Goal: Task Accomplishment & Management: Complete application form

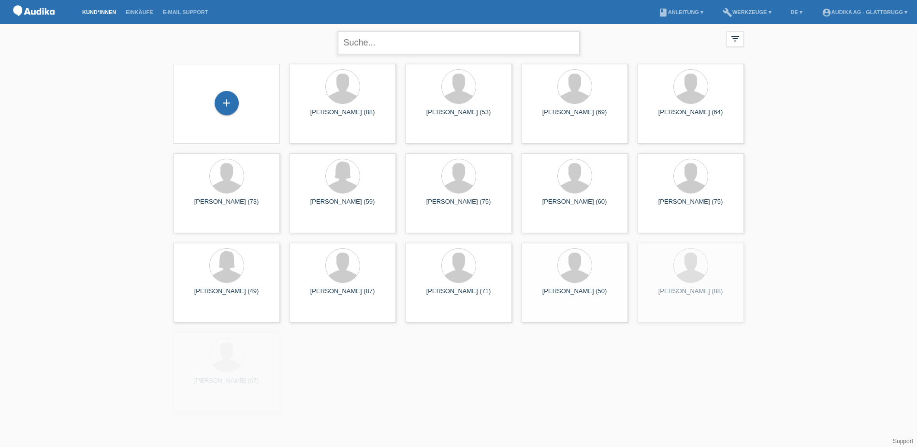
click at [361, 42] on input "text" at bounding box center [459, 42] width 242 height 23
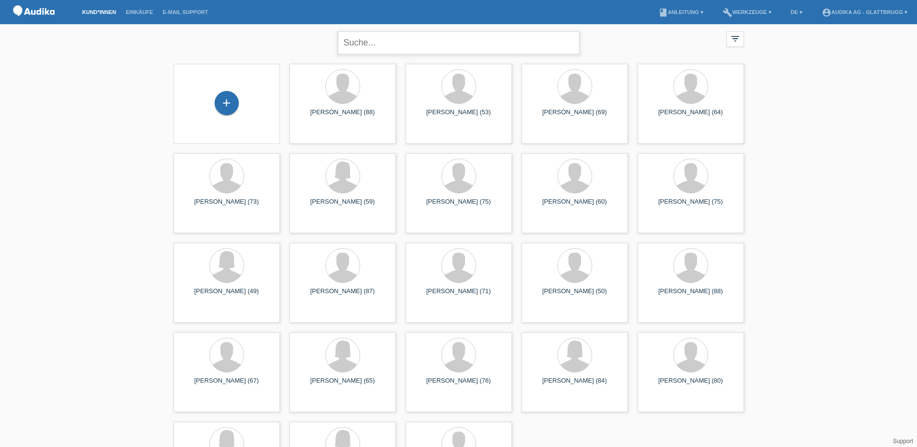
paste input "Von: Guido von Arx <guido_vonarx@bluewin.ch> Gesendet: Dienstag, 12. August 202…"
drag, startPoint x: 524, startPoint y: 42, endPoint x: 264, endPoint y: 42, distance: 260.5
click at [264, 42] on div "close filter_list view_module Alle Kund*innen anzeigen star Markierte Kund*inne…" at bounding box center [459, 41] width 580 height 35
type input "[PERSON_NAME]"
click at [637, 42] on div "Guido von Arx close filter_list view_module Alle Kund*innen anzeigen star Marki…" at bounding box center [459, 41] width 580 height 35
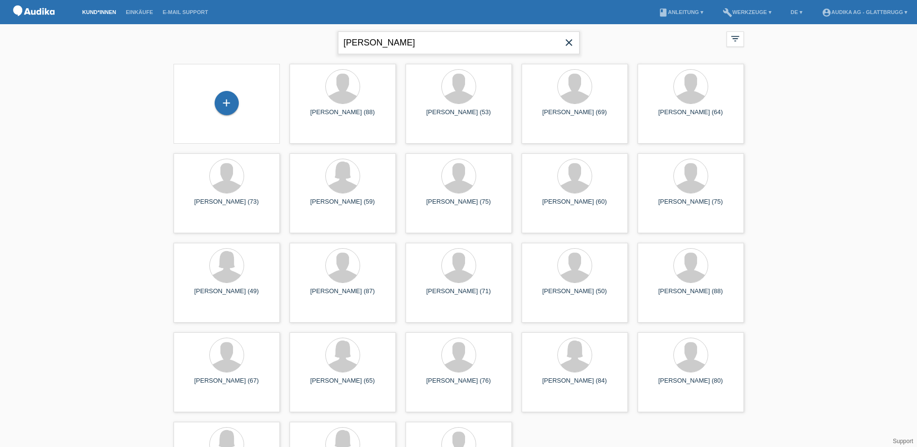
click at [416, 43] on input "[PERSON_NAME]" at bounding box center [459, 42] width 242 height 23
drag, startPoint x: 406, startPoint y: 41, endPoint x: 343, endPoint y: 41, distance: 63.8
click at [343, 41] on input "[PERSON_NAME]" at bounding box center [459, 42] width 242 height 23
click at [667, 48] on div "Guido von Arx close filter_list view_module Alle Kund*innen anzeigen star Marki…" at bounding box center [459, 41] width 580 height 35
click at [569, 43] on icon "close" at bounding box center [569, 43] width 12 height 12
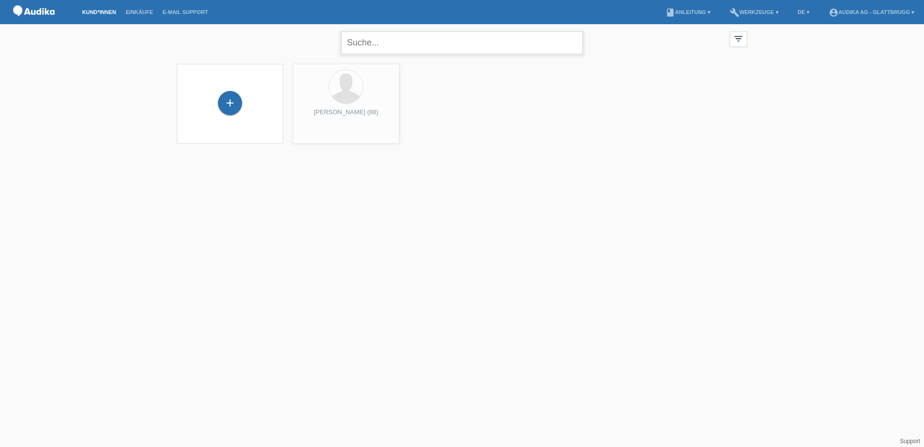
click at [420, 43] on input "text" at bounding box center [462, 42] width 242 height 23
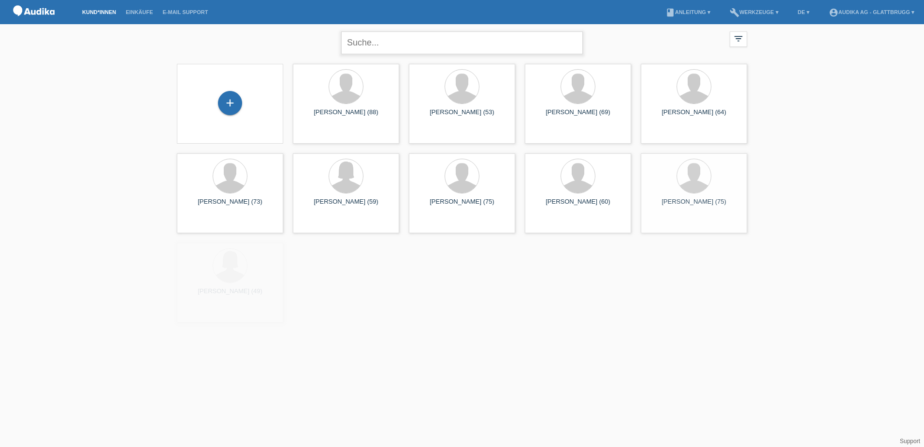
paste input "[PERSON_NAME]"
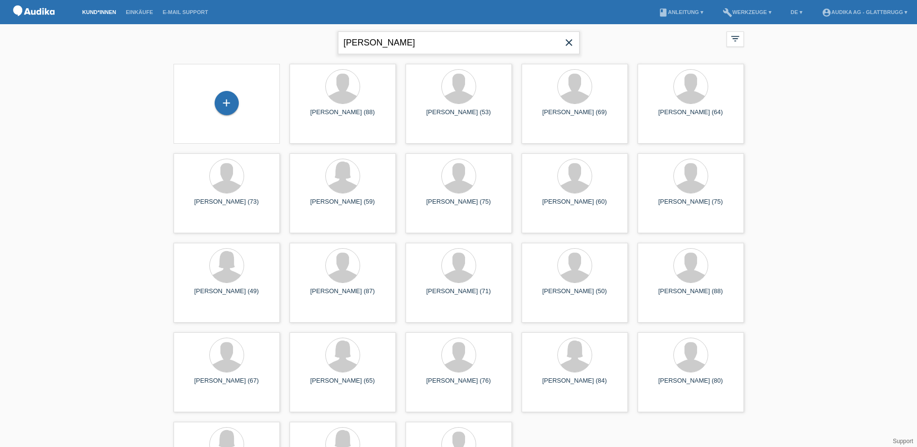
type input "[PERSON_NAME]"
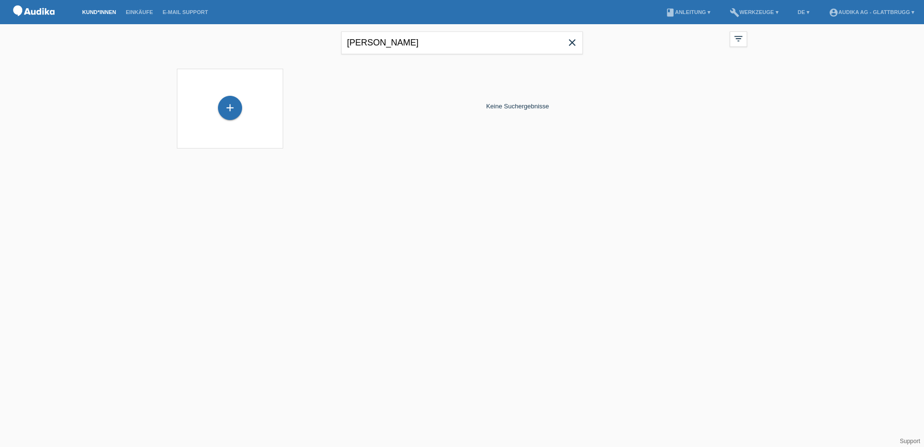
click at [243, 98] on div "+" at bounding box center [230, 109] width 91 height 26
click at [230, 106] on div "+" at bounding box center [230, 108] width 24 height 24
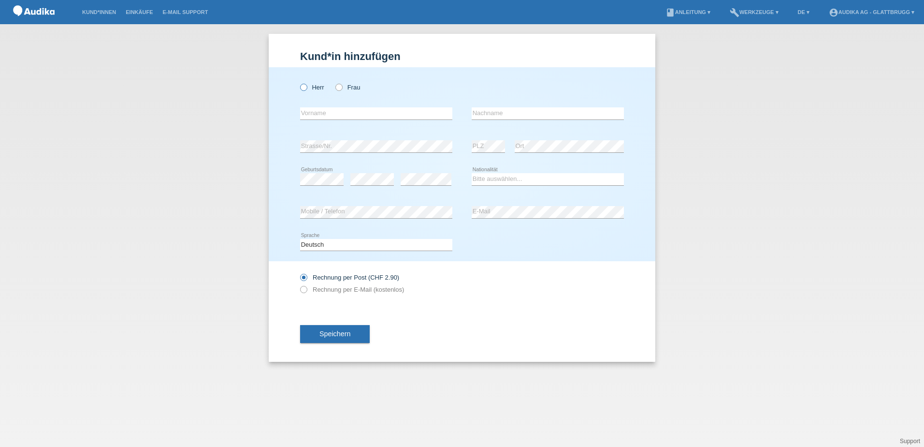
click at [299, 82] on icon at bounding box center [299, 82] width 0 height 0
click at [301, 88] on input "Herr" at bounding box center [303, 87] width 6 height 6
radio input "true"
click at [496, 111] on input "text" at bounding box center [548, 113] width 152 height 12
paste input "[PERSON_NAME]"
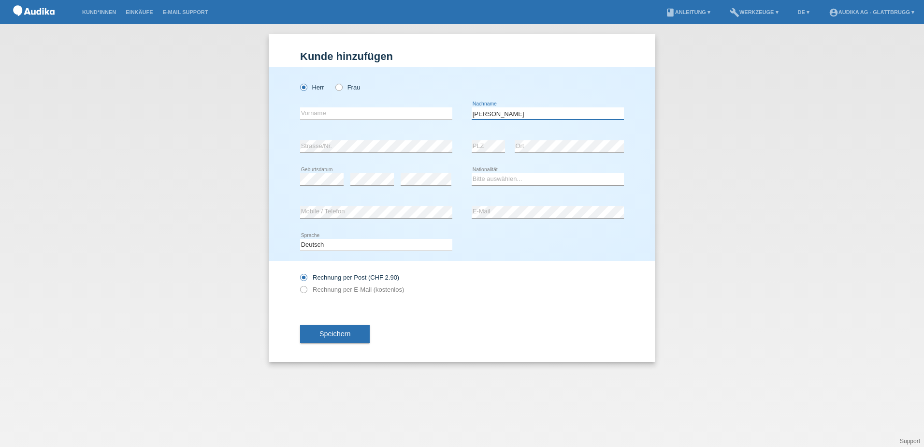
drag, startPoint x: 491, startPoint y: 113, endPoint x: 463, endPoint y: 113, distance: 28.0
click at [463, 113] on div "error Vorname Guido von Arx error Nachname" at bounding box center [462, 113] width 324 height 33
type input "von Arx"
click at [343, 116] on input "text" at bounding box center [376, 113] width 152 height 12
paste input "[PERSON_NAME]"
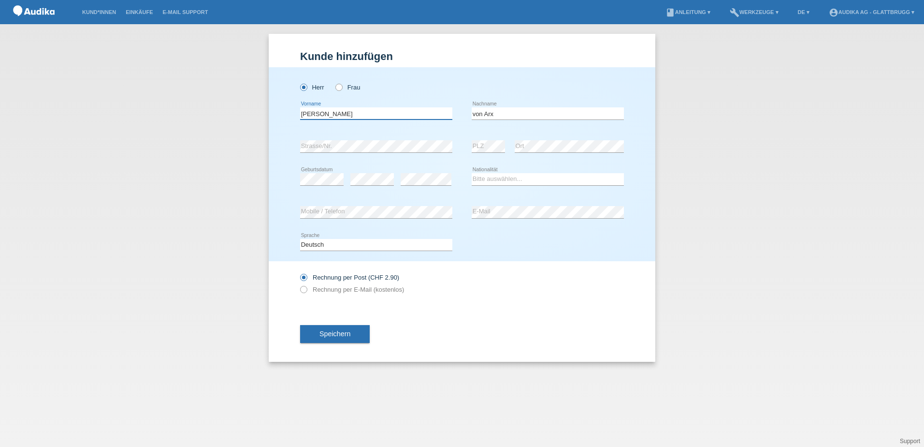
type input "[PERSON_NAME]"
click at [580, 128] on div "von Arx error Nachname" at bounding box center [548, 113] width 152 height 33
click at [378, 171] on div "error" at bounding box center [371, 179] width 43 height 33
click at [493, 179] on select "Bitte auswählen... Schweiz Deutschland Liechtenstein Österreich ------------ Af…" at bounding box center [548, 179] width 152 height 12
select select "CH"
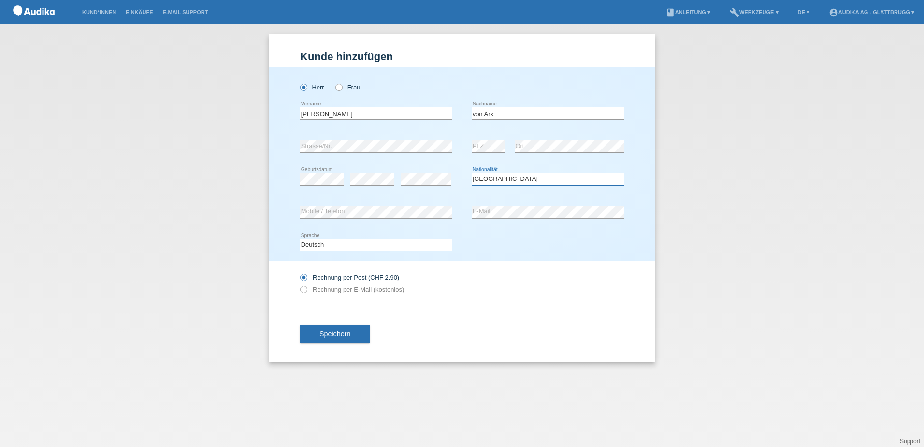
click at [472, 173] on select "Bitte auswählen... Schweiz Deutschland Liechtenstein Österreich ------------ Af…" at bounding box center [548, 179] width 152 height 12
click at [327, 286] on label "Rechnung per E-Mail (kostenlos)" at bounding box center [352, 289] width 104 height 7
click at [306, 286] on input "Rechnung per E-Mail (kostenlos)" at bounding box center [303, 292] width 6 height 12
radio input "true"
click at [341, 332] on span "Speichern" at bounding box center [334, 334] width 31 height 8
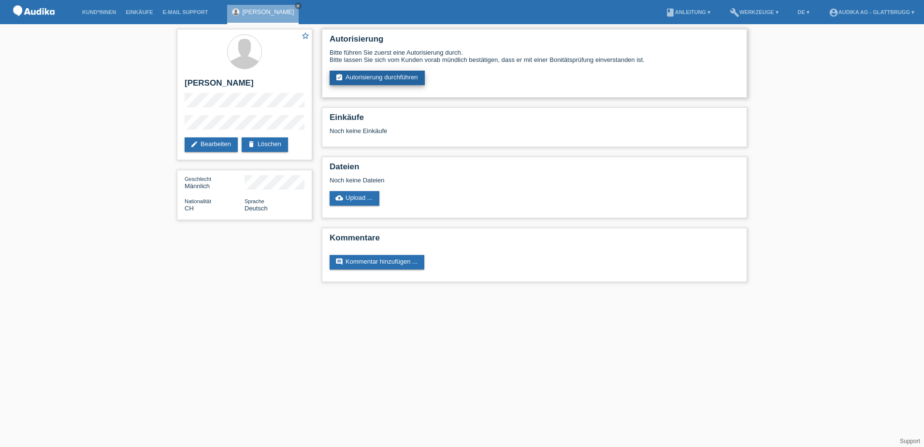
click at [381, 76] on link "assignment_turned_in Autorisierung durchführen" at bounding box center [377, 78] width 95 height 14
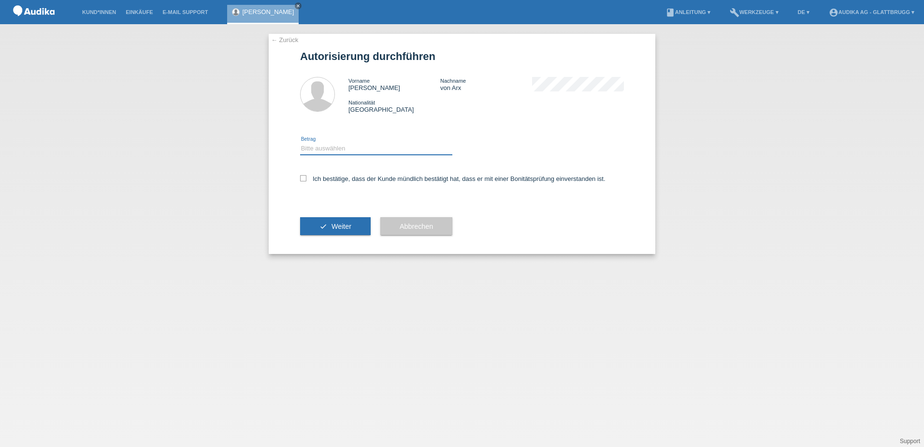
click at [323, 146] on select "Bitte auswählen CHF 1.00 - CHF 499.00 CHF 500.00 - CHF 1'999.00 CHF 2'000.00 - …" at bounding box center [376, 149] width 152 height 12
select select "2"
click at [300, 143] on select "Bitte auswählen CHF 1.00 - CHF 499.00 CHF 500.00 - CHF 1'999.00 CHF 2'000.00 - …" at bounding box center [376, 149] width 152 height 12
click at [306, 177] on icon at bounding box center [303, 178] width 6 height 6
click at [306, 177] on input "Ich bestätige, dass der Kunde mündlich bestätigt hat, dass er mit einer Bonität…" at bounding box center [303, 178] width 6 height 6
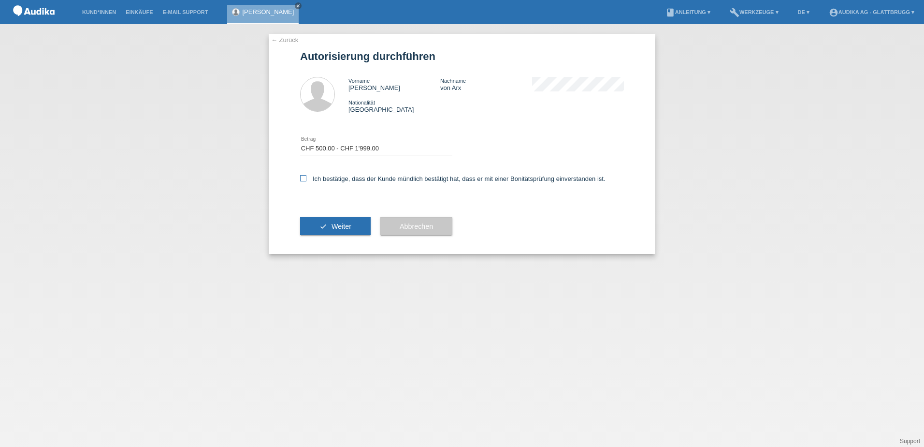
checkbox input "true"
click at [329, 225] on button "check Weiter" at bounding box center [335, 226] width 71 height 18
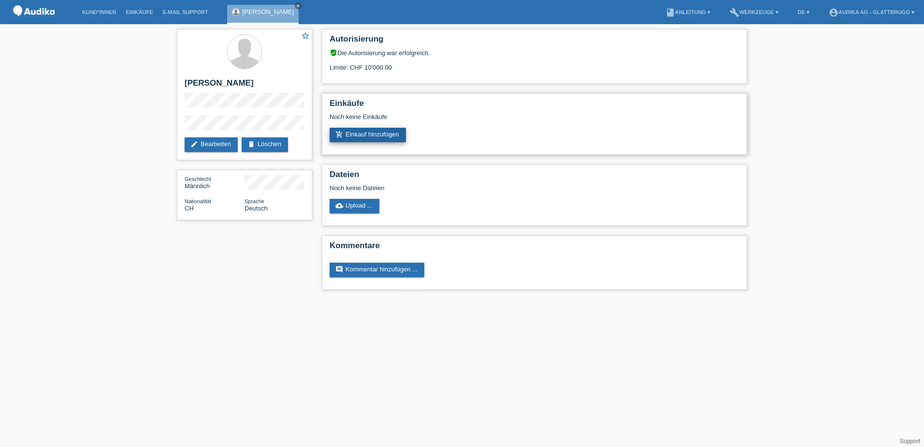
click at [370, 136] on link "add_shopping_cart Einkauf hinzufügen" at bounding box center [368, 135] width 76 height 14
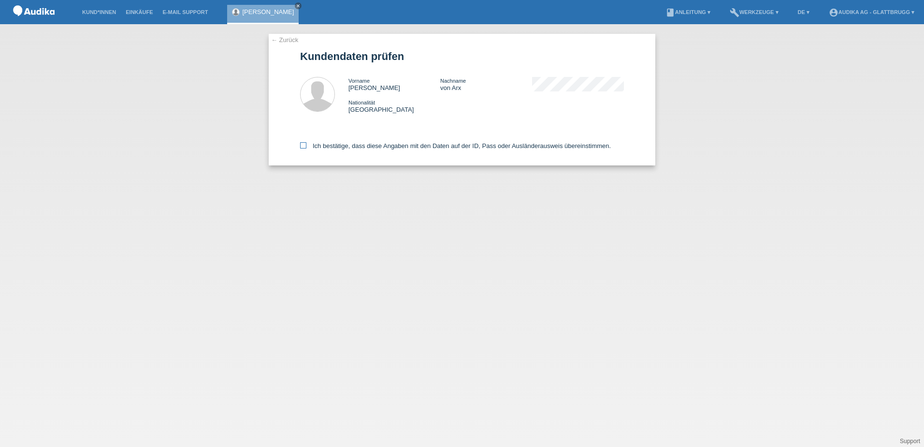
click at [302, 146] on icon at bounding box center [303, 145] width 6 height 6
click at [302, 146] on input "Ich bestätige, dass diese Angaben mit den Daten auf der ID, Pass oder Ausländer…" at bounding box center [303, 145] width 6 height 6
checkbox input "true"
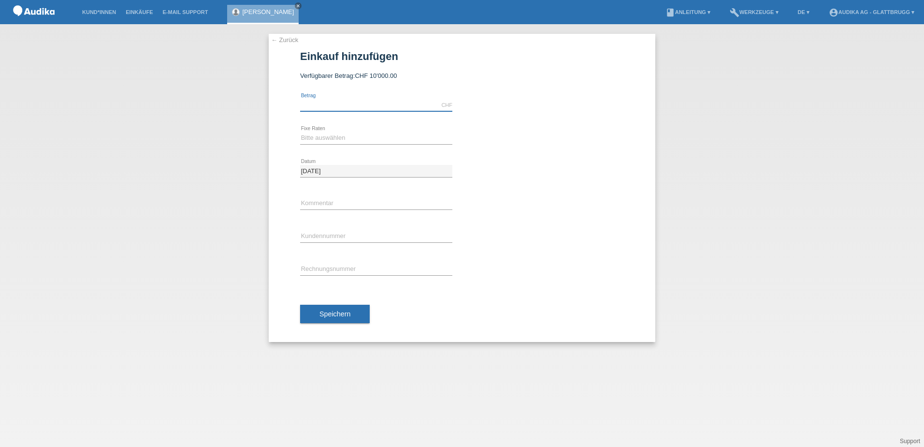
click at [343, 101] on input "text" at bounding box center [376, 105] width 152 height 12
type input "1286.50"
click at [321, 139] on select "Bitte auswählen 12 Raten 24 Raten" at bounding box center [376, 138] width 152 height 12
select select "178"
click at [300, 132] on select "Bitte auswählen 12 Raten 24 Raten" at bounding box center [376, 138] width 152 height 12
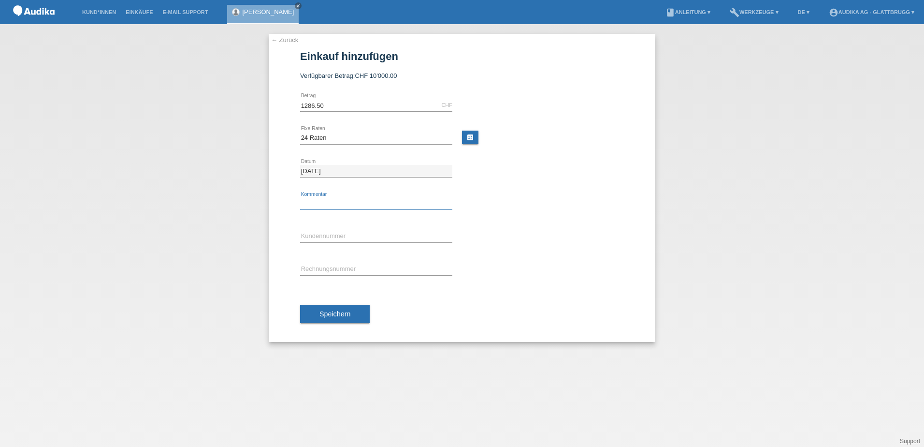
click at [320, 201] on input "text" at bounding box center [376, 204] width 152 height 12
click at [344, 232] on input "C" at bounding box center [376, 237] width 152 height 12
click at [281, 233] on div "← Zurück Einkauf hinzufügen Verfügbarer Betrag: CHF 10'000.00 1286.50 C" at bounding box center [462, 188] width 387 height 308
paste input "1426266"
type input "C1426266"
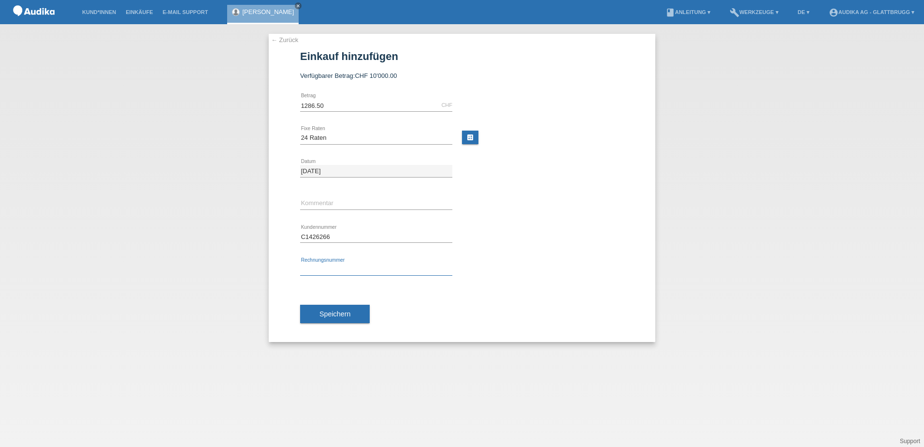
type input "SOI"
click at [327, 270] on input "SOI" at bounding box center [376, 269] width 152 height 12
click at [318, 200] on input "text" at bounding box center [376, 204] width 152 height 12
paste input "SOI000324290"
type input "SOI000324290"
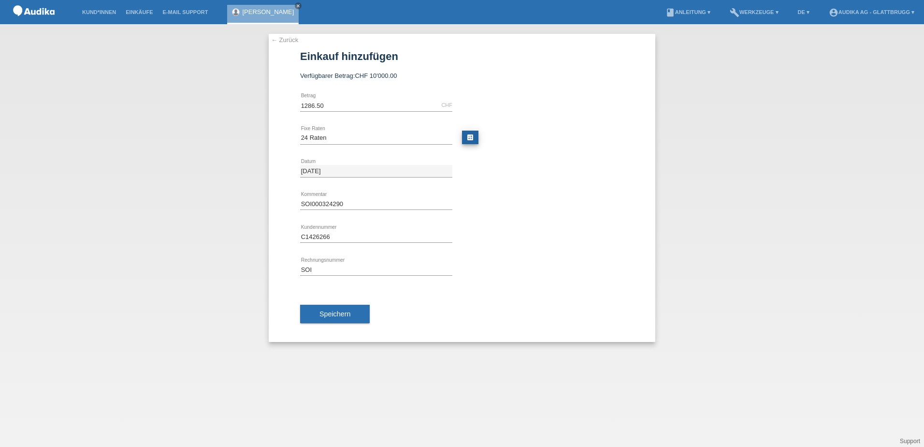
click at [473, 131] on link "calculate" at bounding box center [470, 137] width 16 height 14
type input "1286.50"
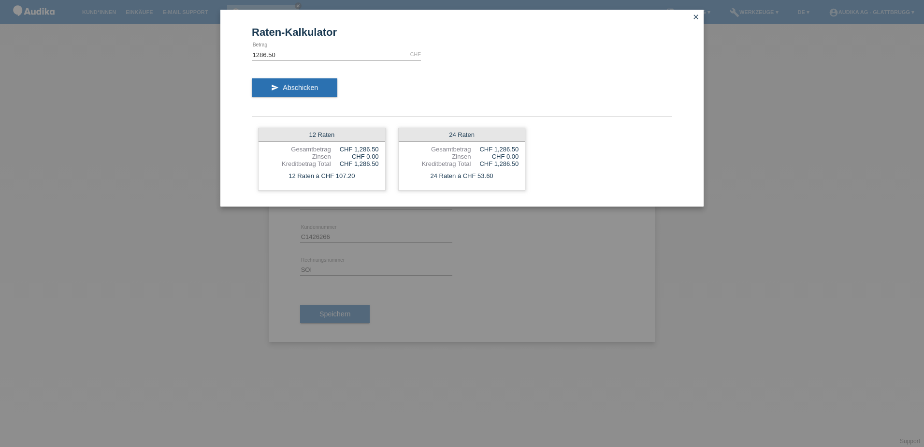
click at [697, 14] on icon "close" at bounding box center [696, 17] width 8 height 8
